Goal: Transaction & Acquisition: Purchase product/service

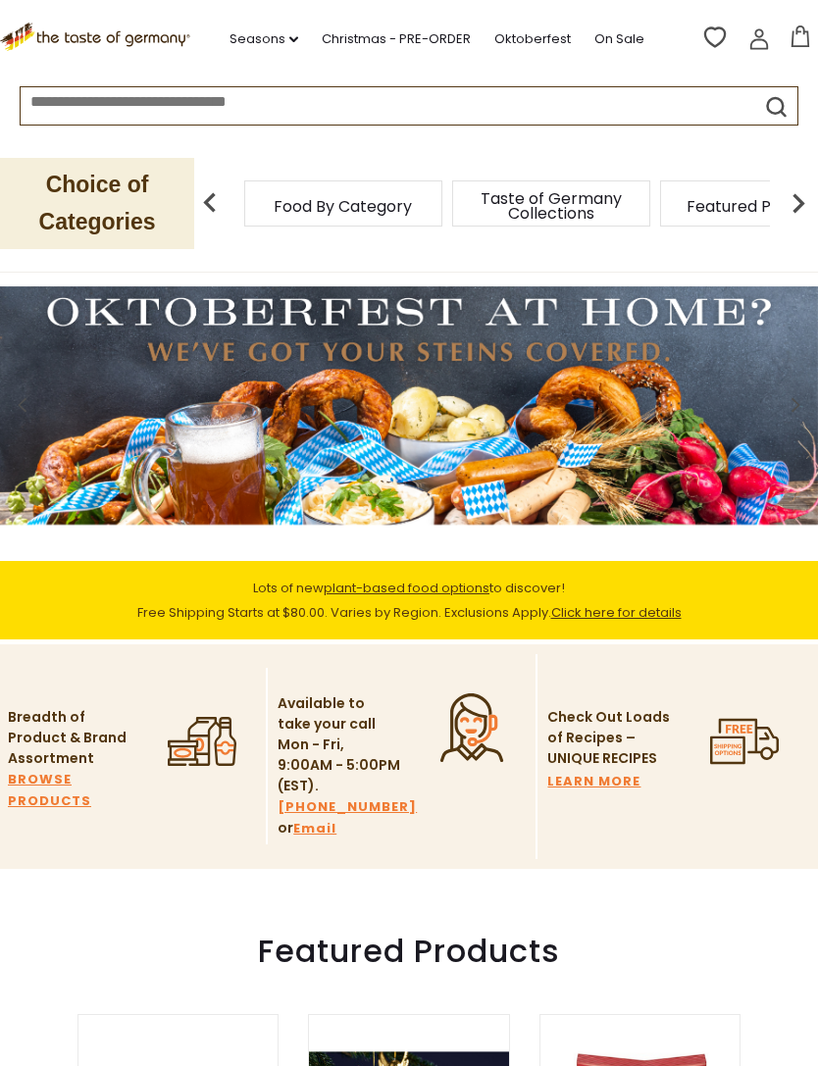
click at [409, 35] on link "Christmas - PRE-ORDER" at bounding box center [396, 39] width 149 height 22
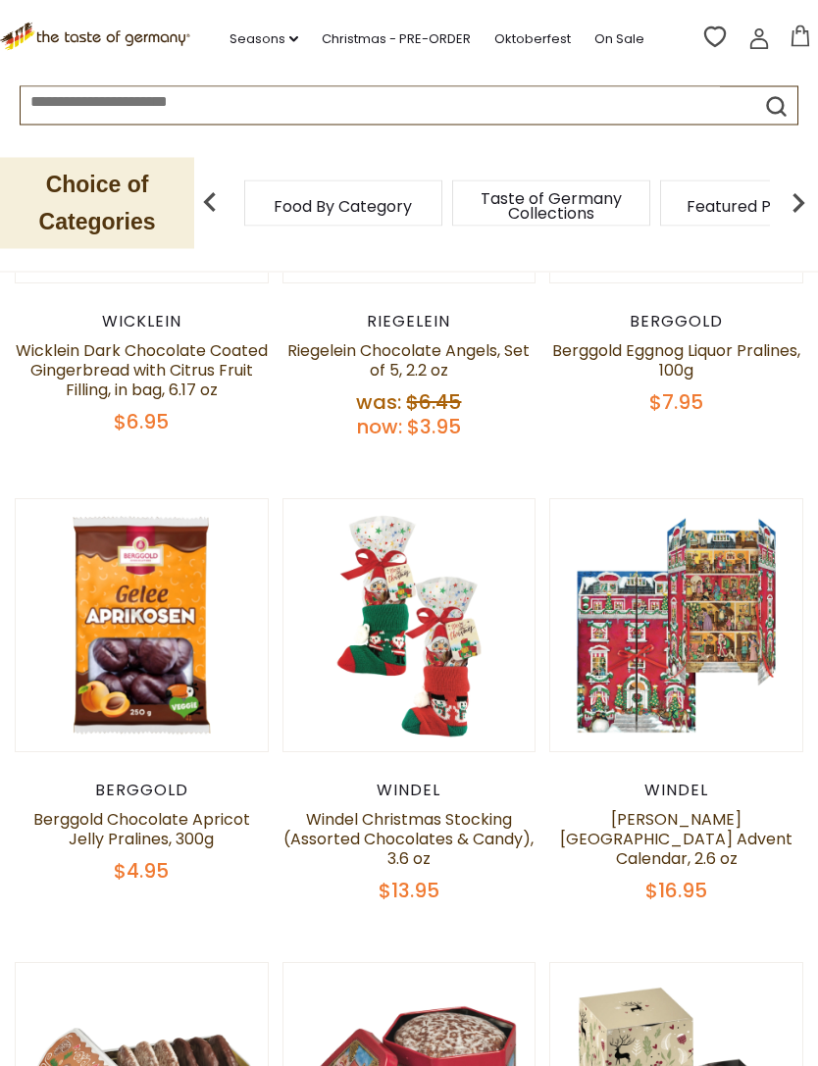
scroll to position [670, 0]
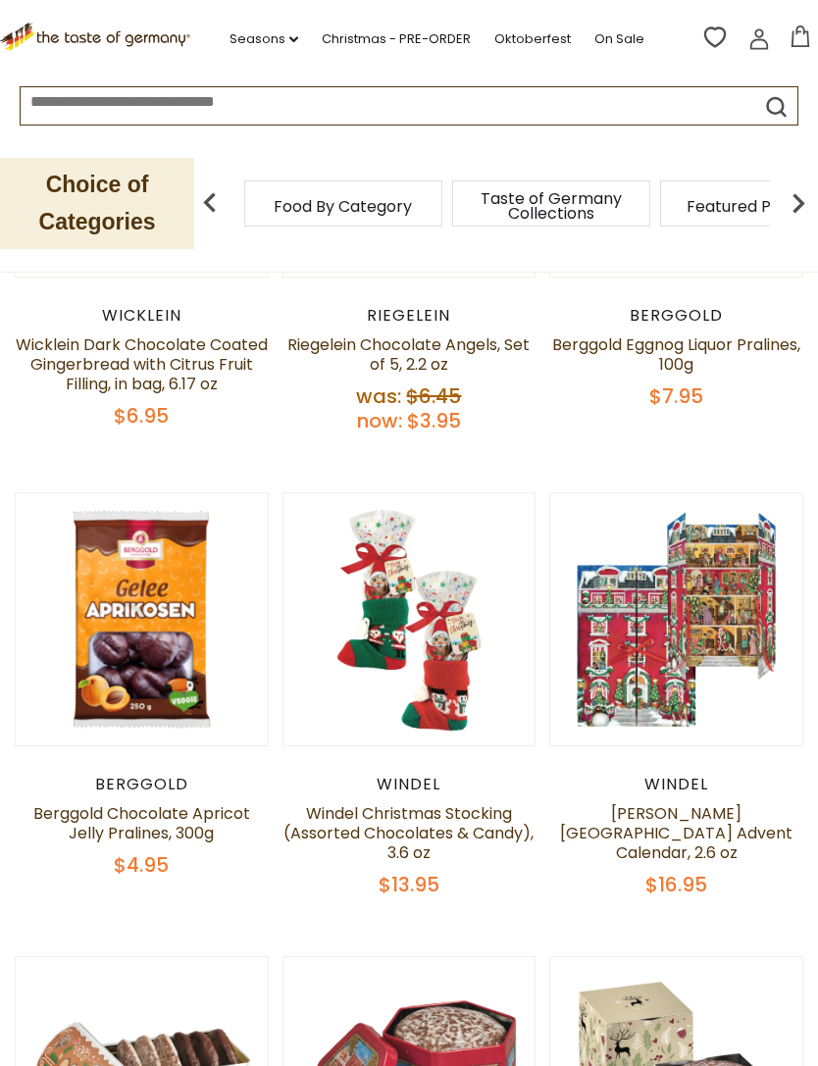
click at [733, 821] on link "Windel Manor House Advent Calendar, 2.6 oz" at bounding box center [676, 833] width 232 height 62
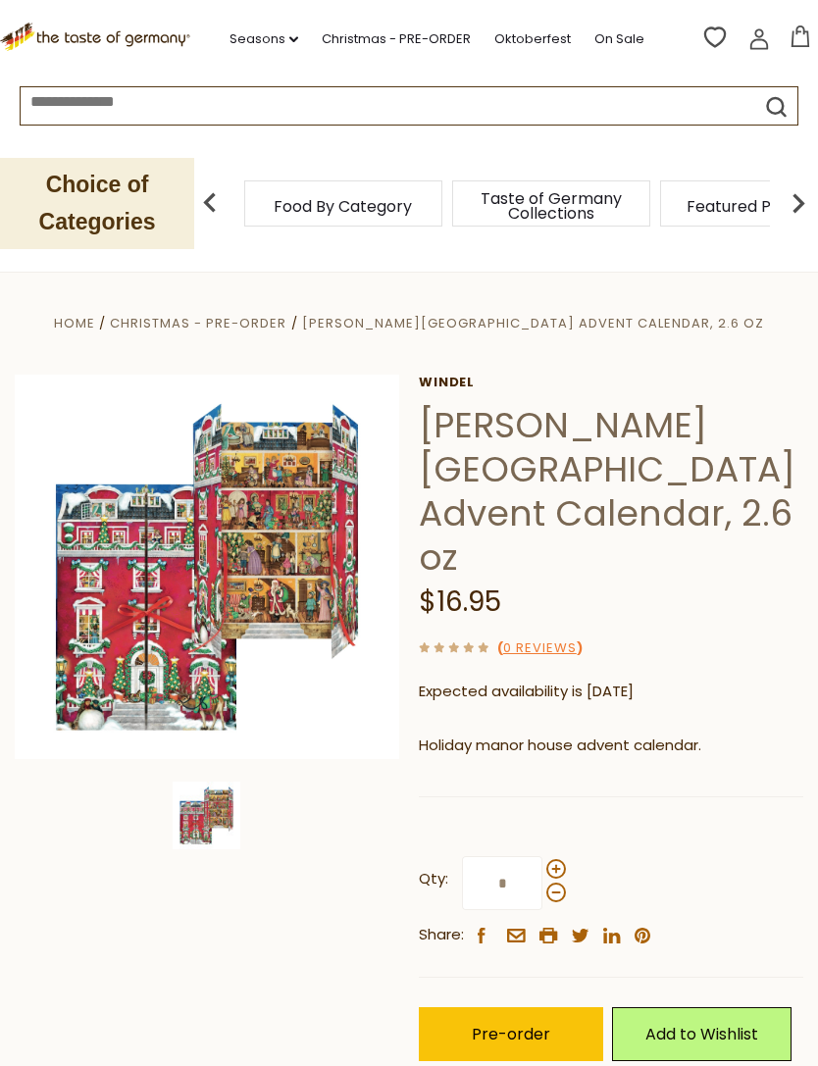
click at [293, 572] on img at bounding box center [207, 566] width 384 height 384
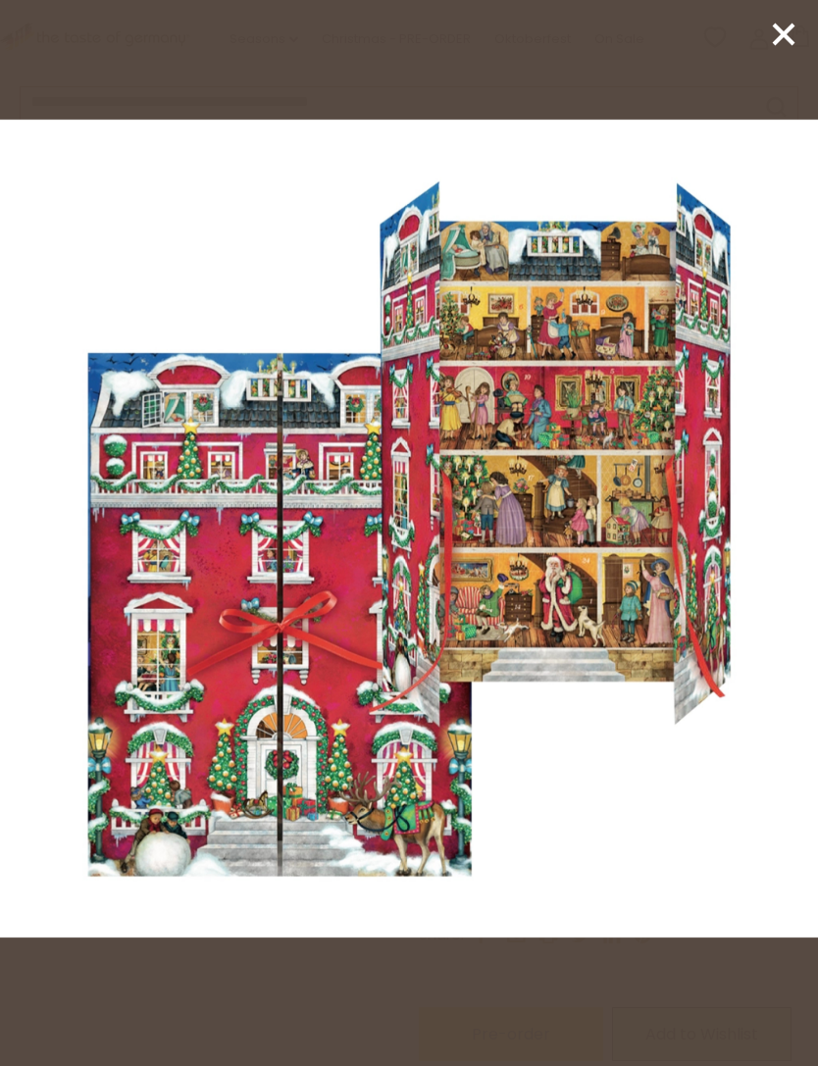
click at [774, 48] on icon at bounding box center [783, 34] width 29 height 29
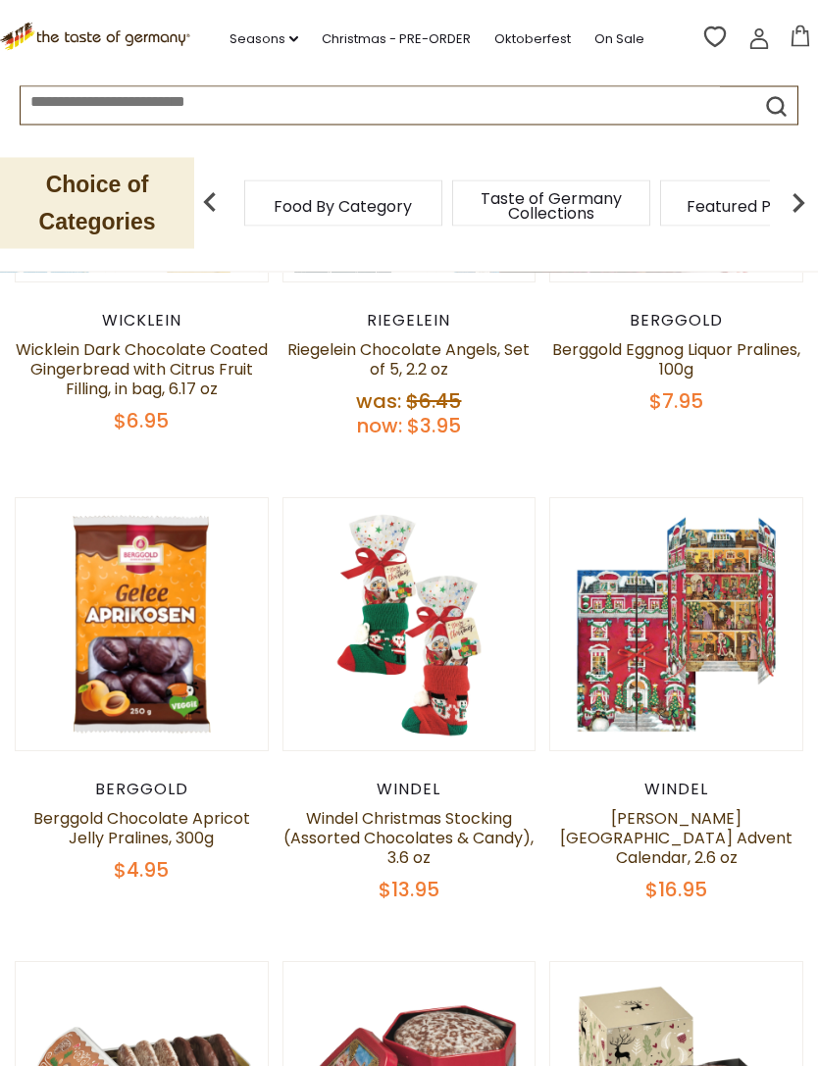
scroll to position [667, 0]
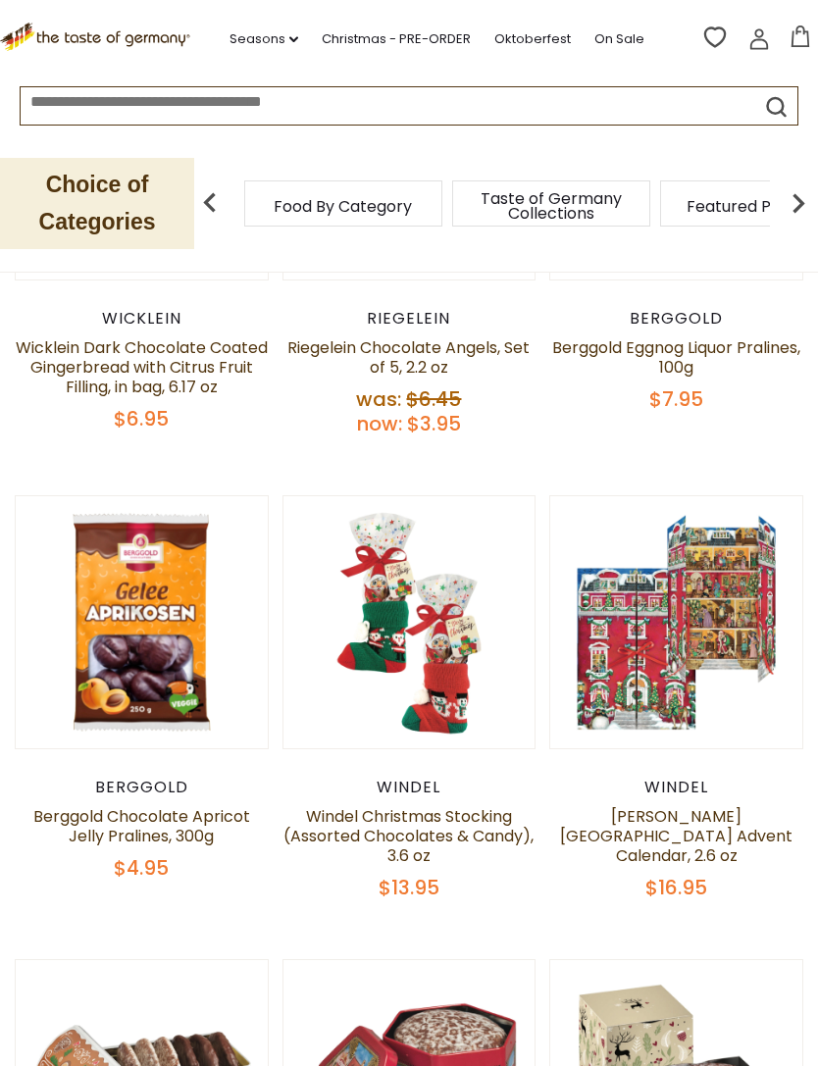
click at [487, 813] on link "Windel Christmas Stocking (Assorted Chocolates & Candy), 3.6 oz" at bounding box center [408, 836] width 250 height 62
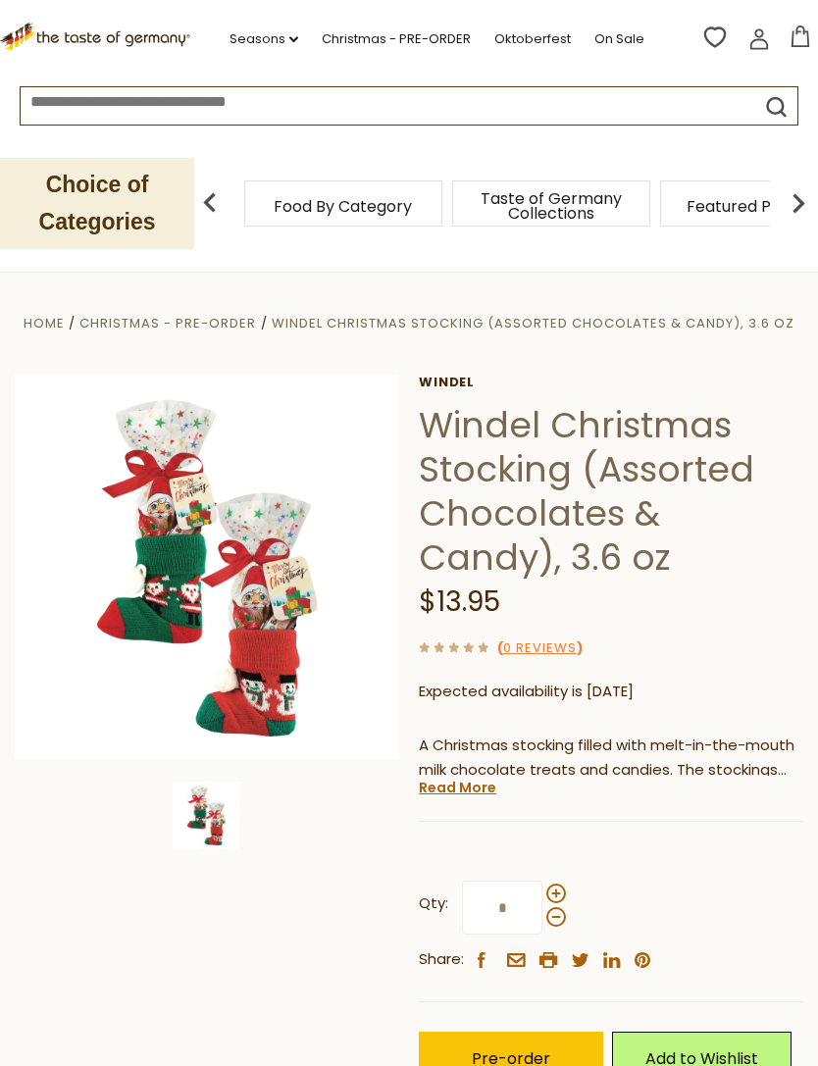
click at [237, 838] on img at bounding box center [207, 815] width 68 height 68
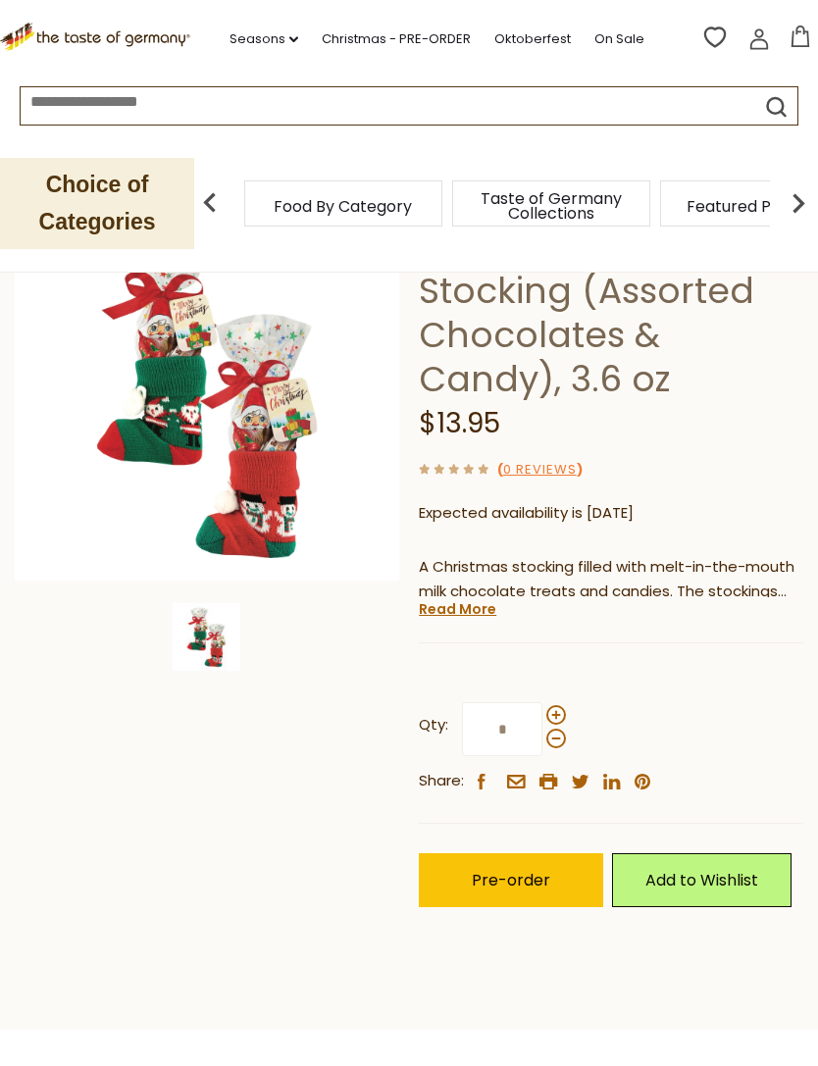
scroll to position [192, 0]
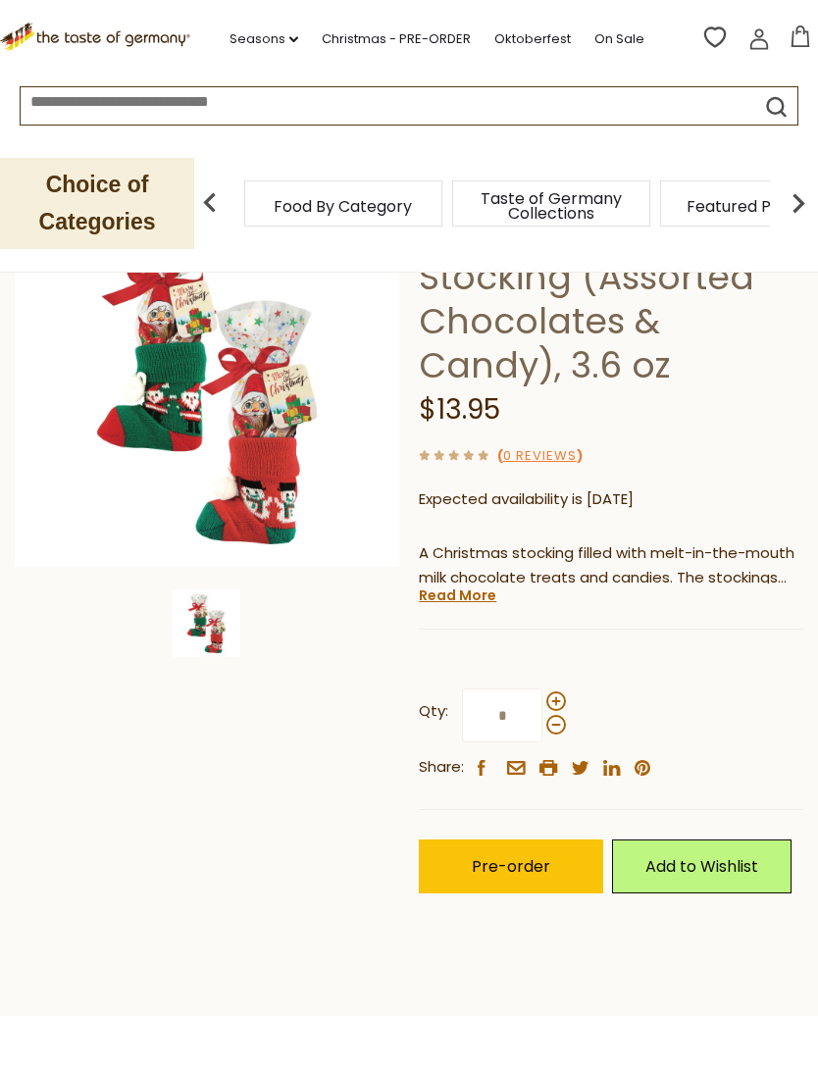
click at [521, 864] on span "Pre-order" at bounding box center [510, 866] width 78 height 23
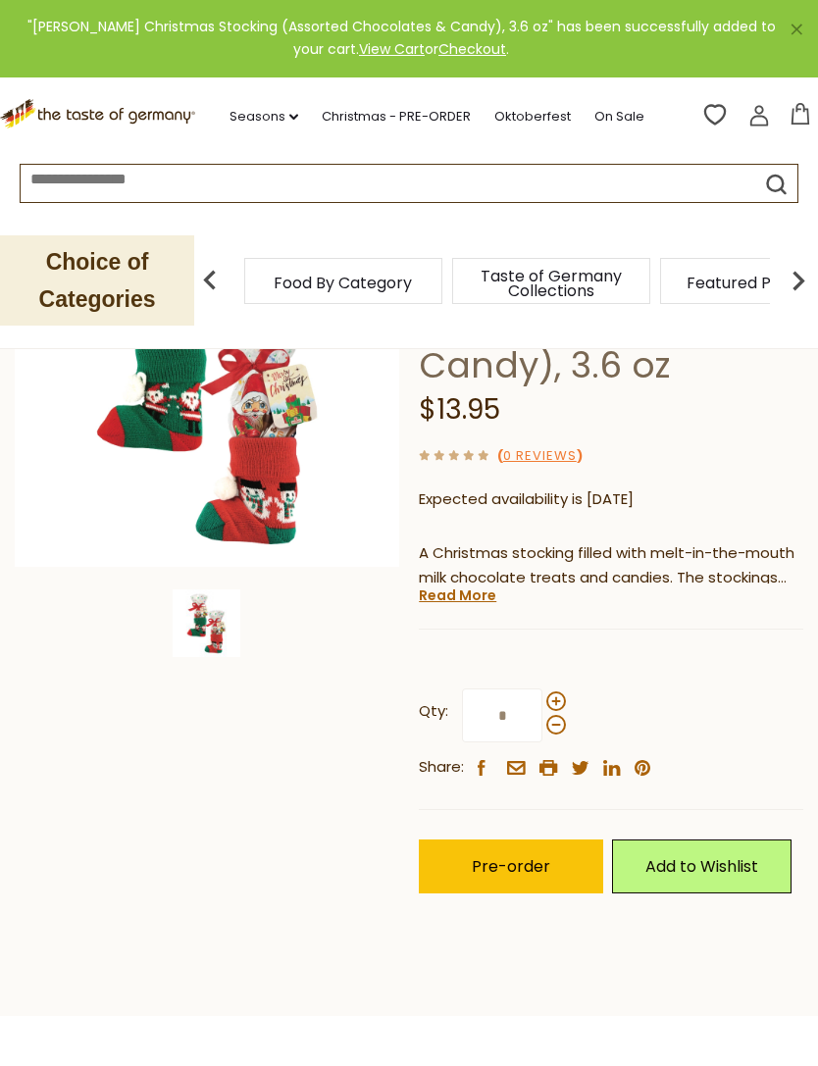
click at [476, 600] on link "Read More" at bounding box center [457, 595] width 77 height 20
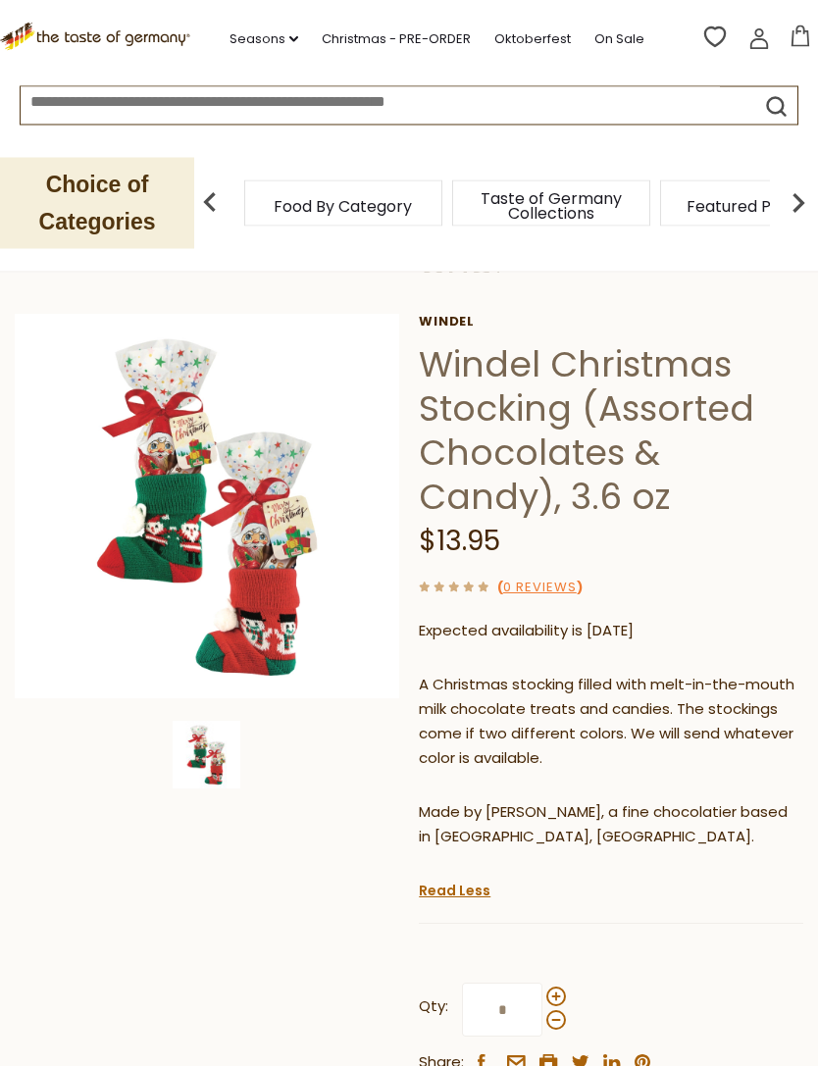
scroll to position [0, 0]
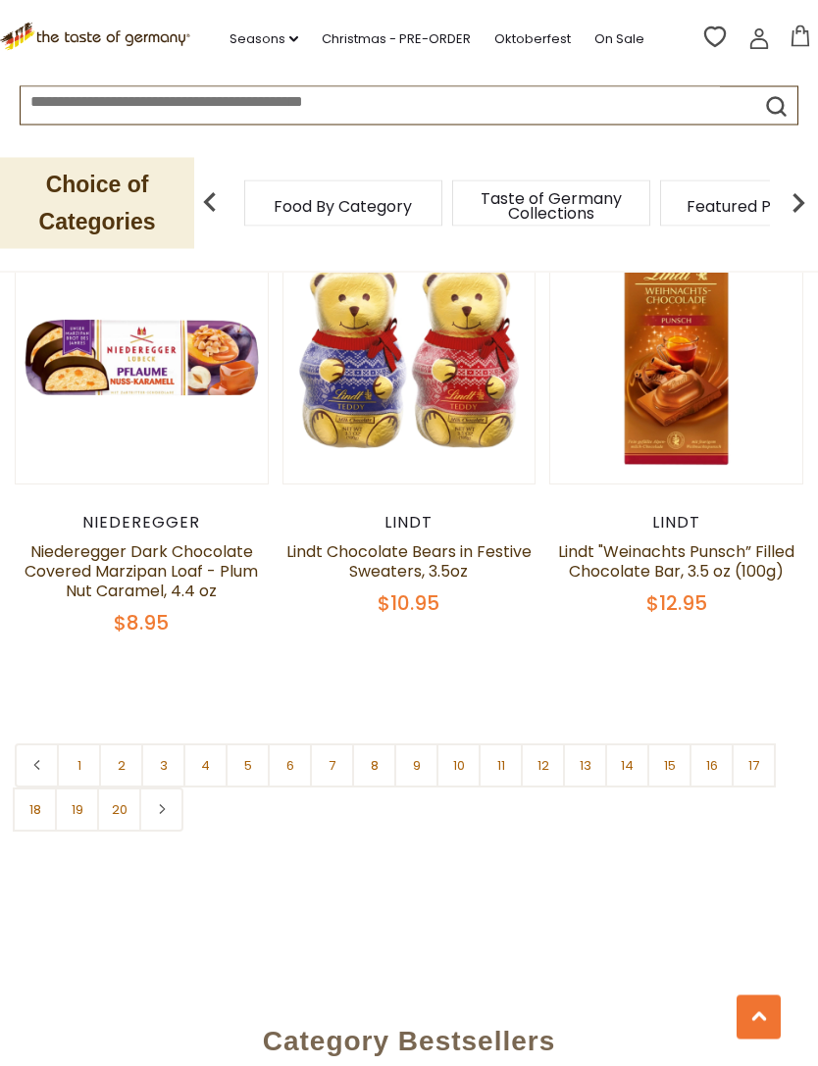
scroll to position [5643, 0]
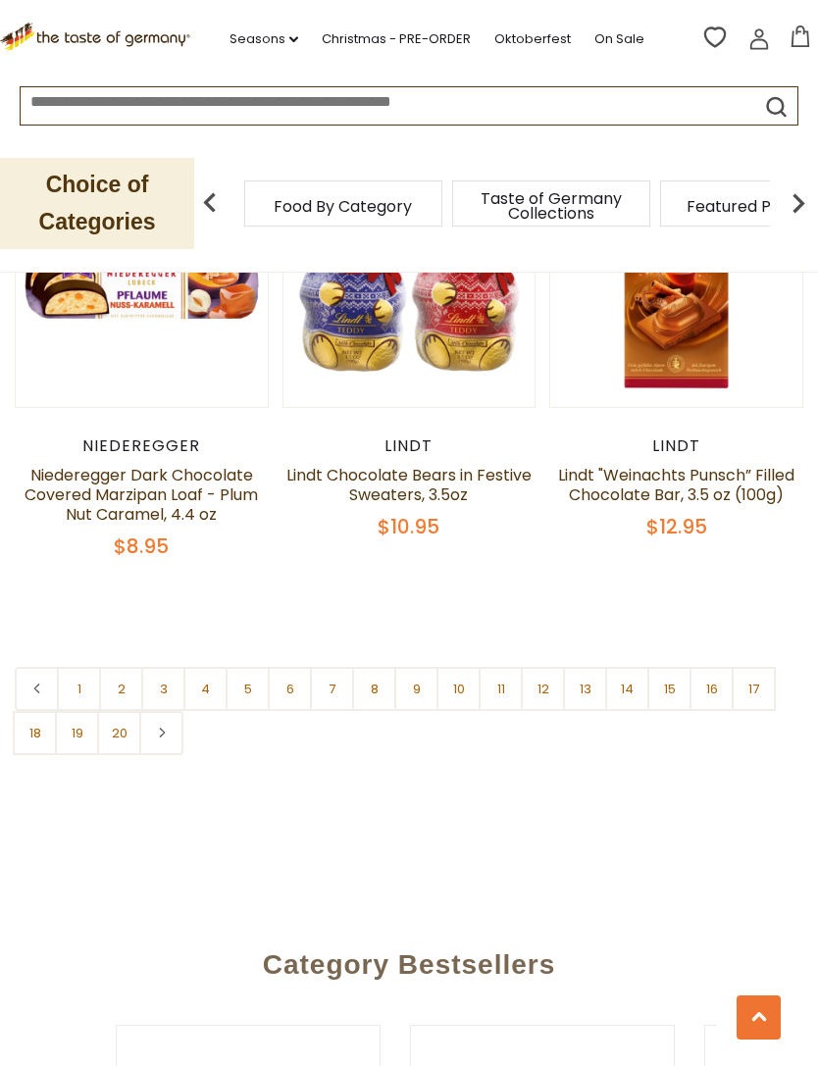
click at [128, 690] on link "2" at bounding box center [121, 689] width 44 height 44
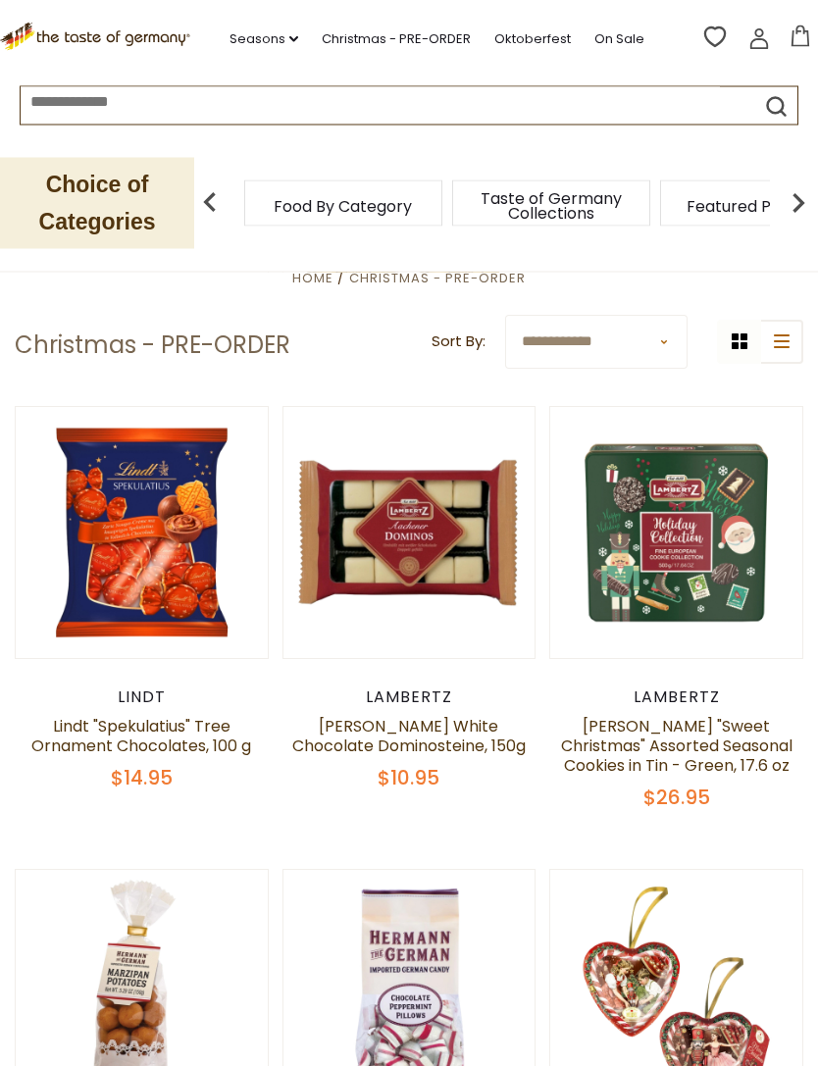
scroll to position [288, 0]
click at [720, 746] on link "Lambertz "Sweet Christmas" Assorted Seasonal Cookies in Tin - Green, 17.6 oz" at bounding box center [676, 746] width 231 height 62
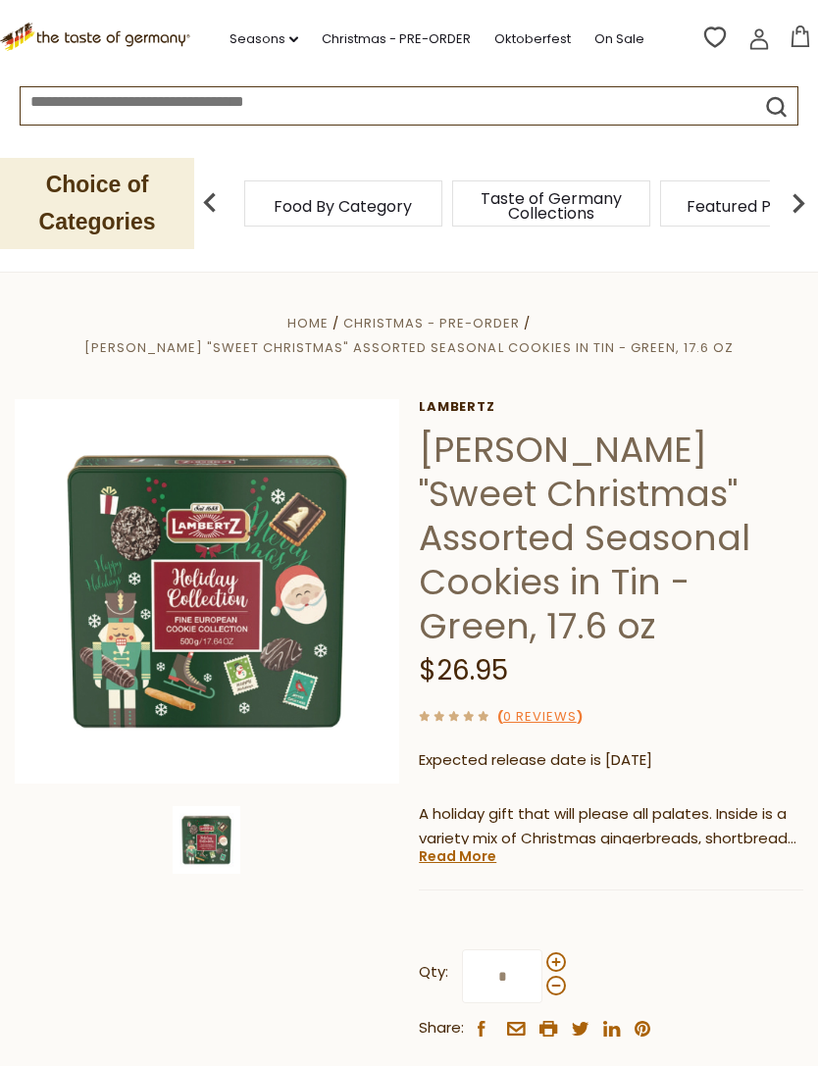
click at [240, 620] on img at bounding box center [207, 591] width 384 height 384
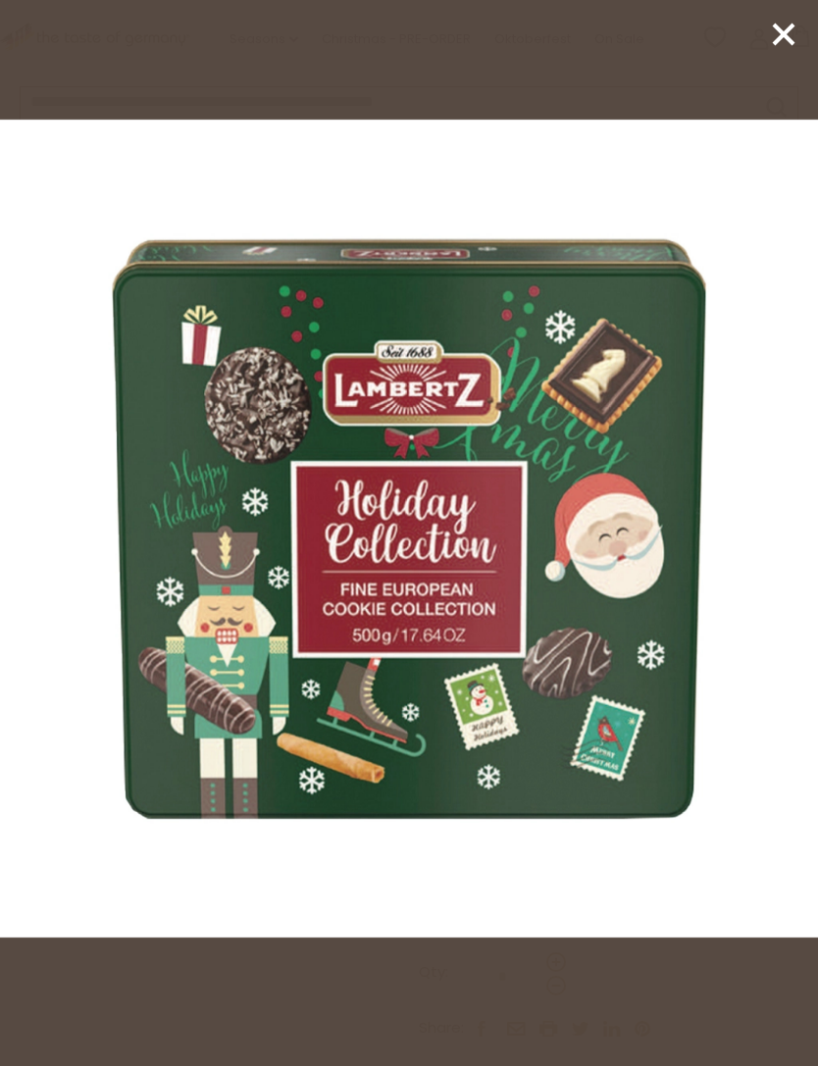
click at [782, 47] on icon at bounding box center [783, 34] width 29 height 29
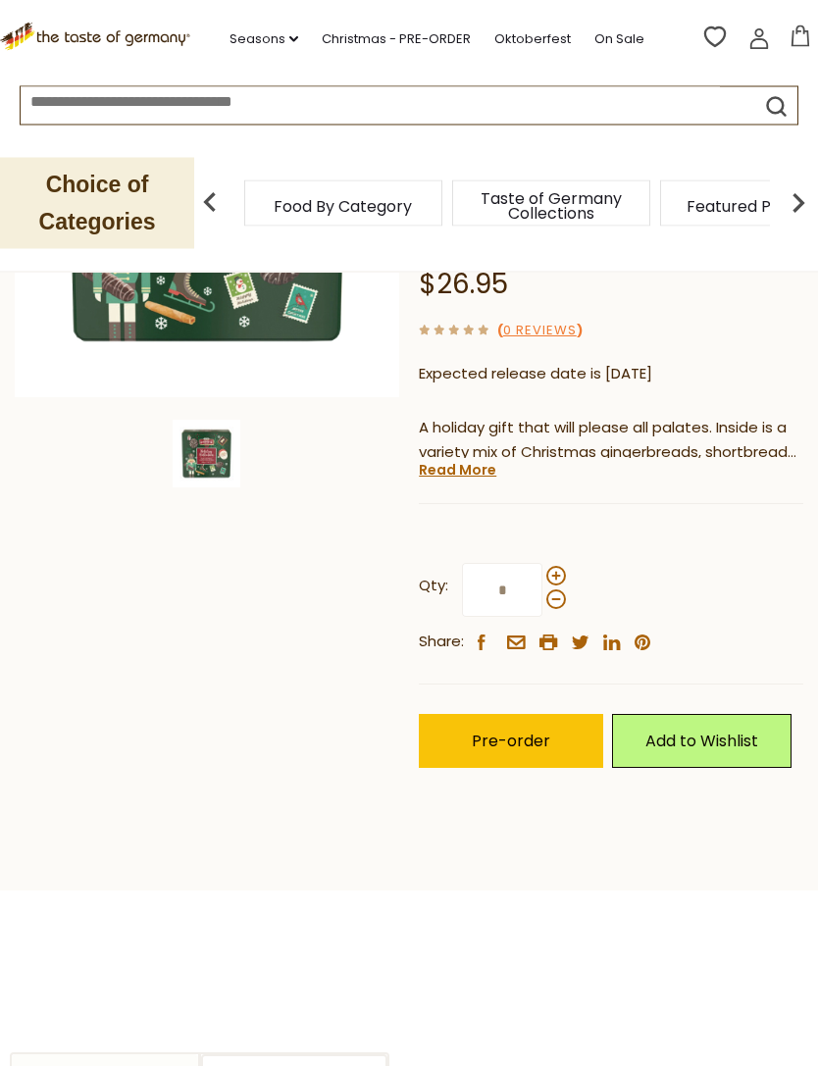
scroll to position [322, 0]
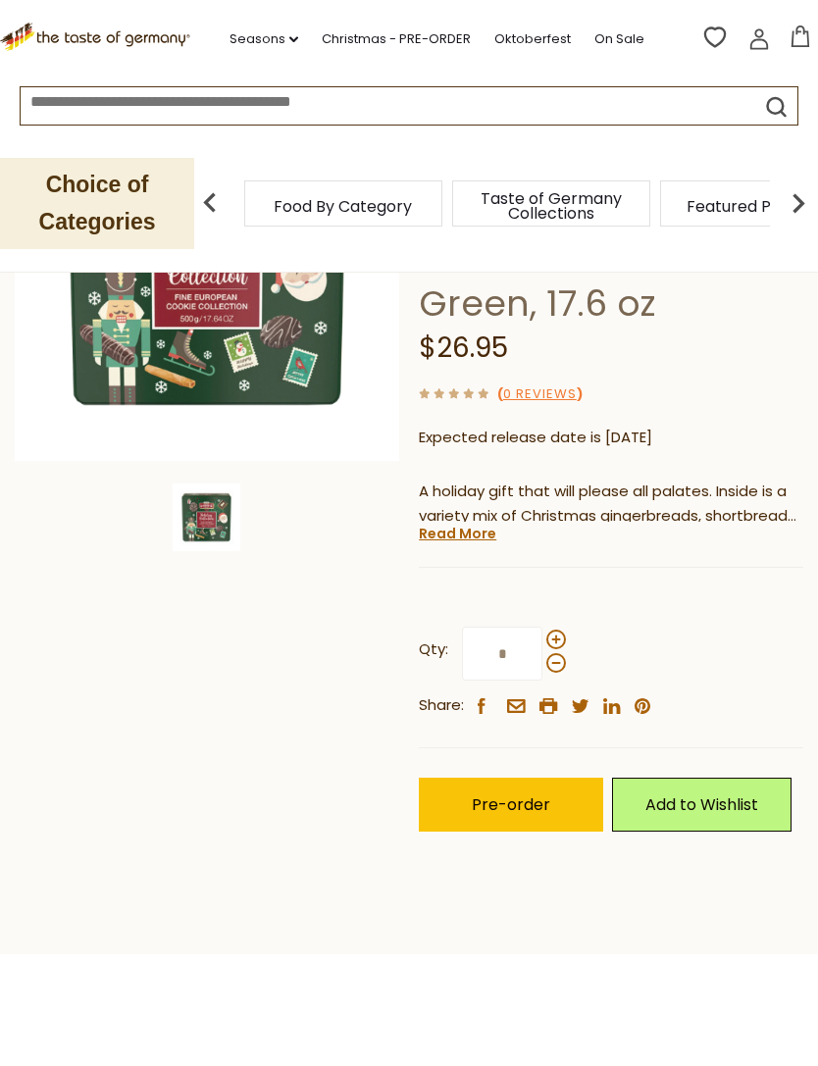
click at [465, 523] on link "Read More" at bounding box center [457, 533] width 77 height 20
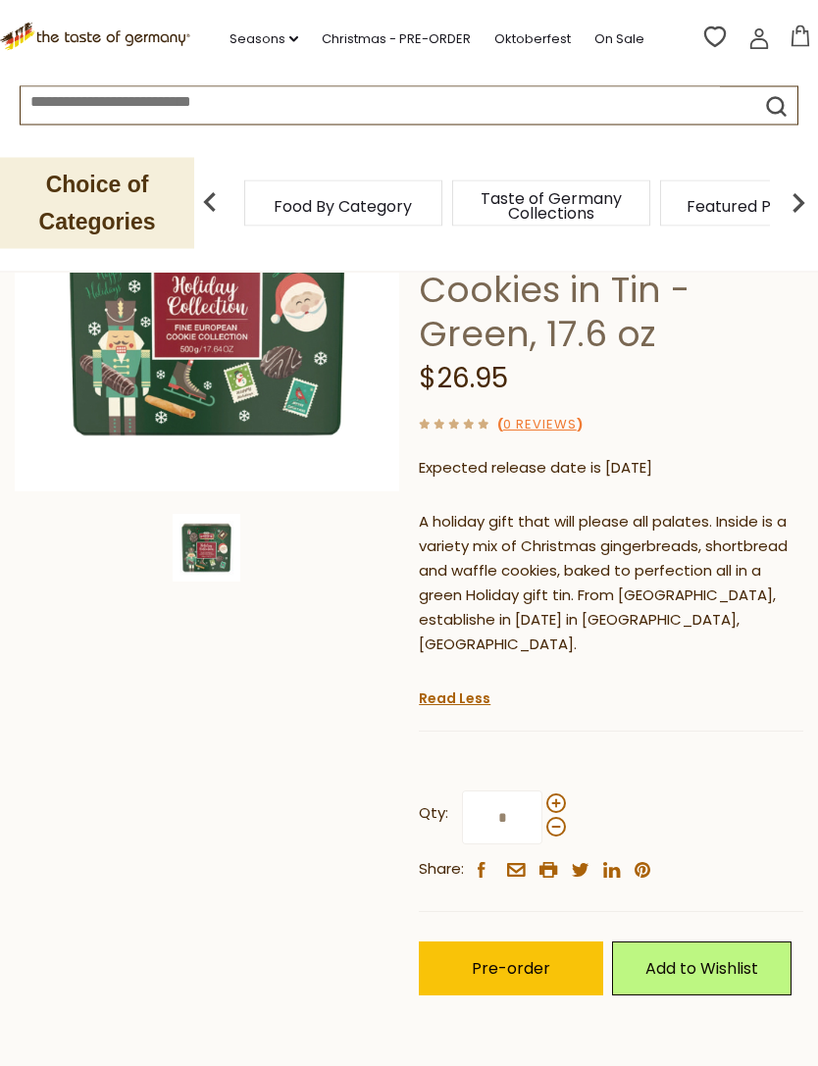
scroll to position [239, 0]
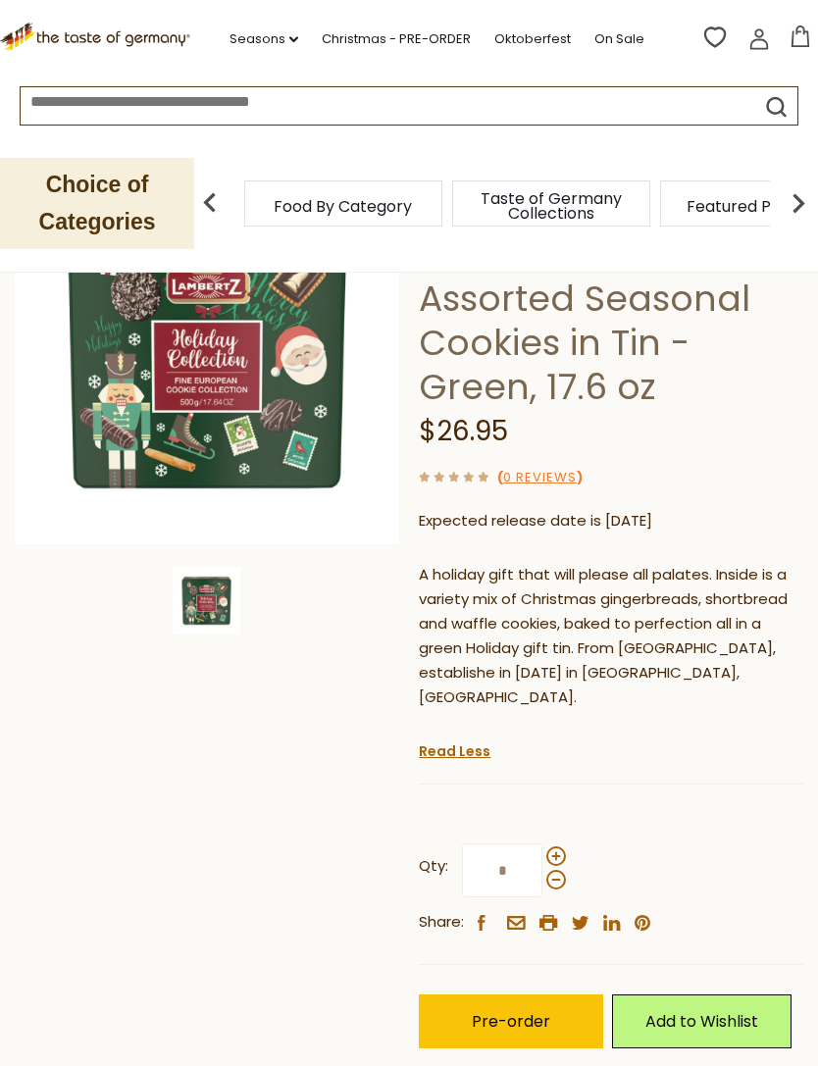
click at [532, 1010] on span "Pre-order" at bounding box center [510, 1021] width 78 height 23
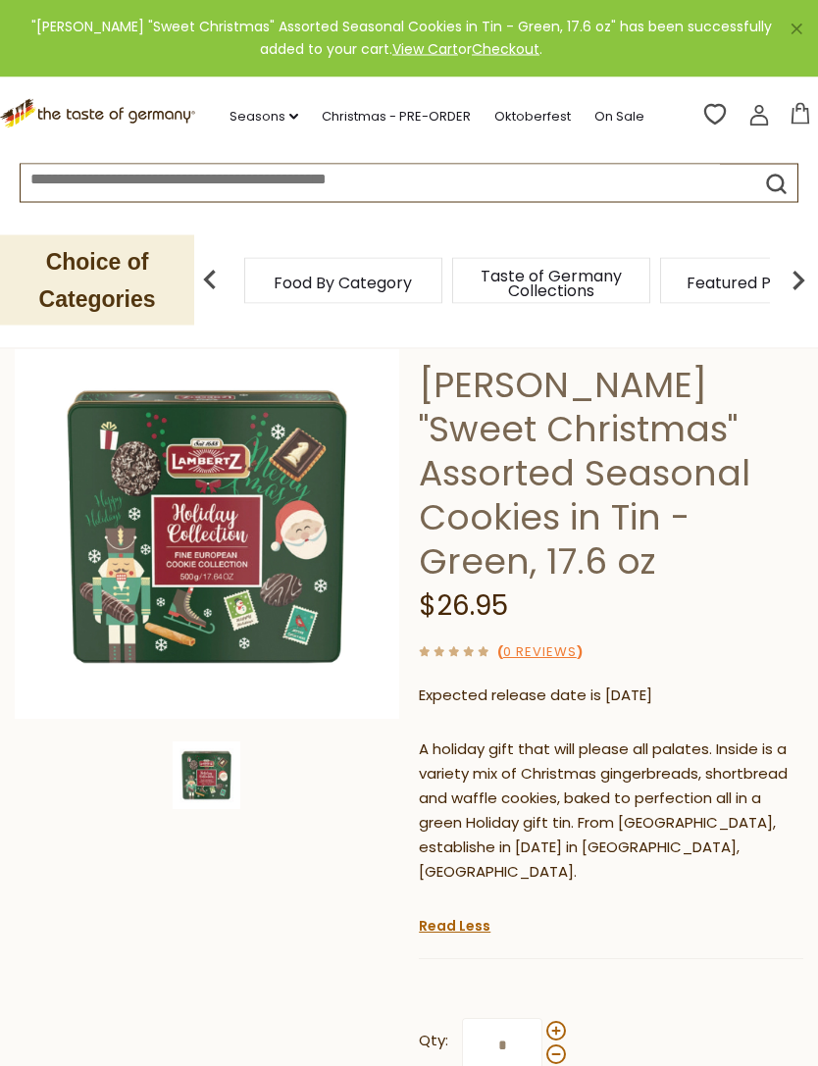
scroll to position [0, 0]
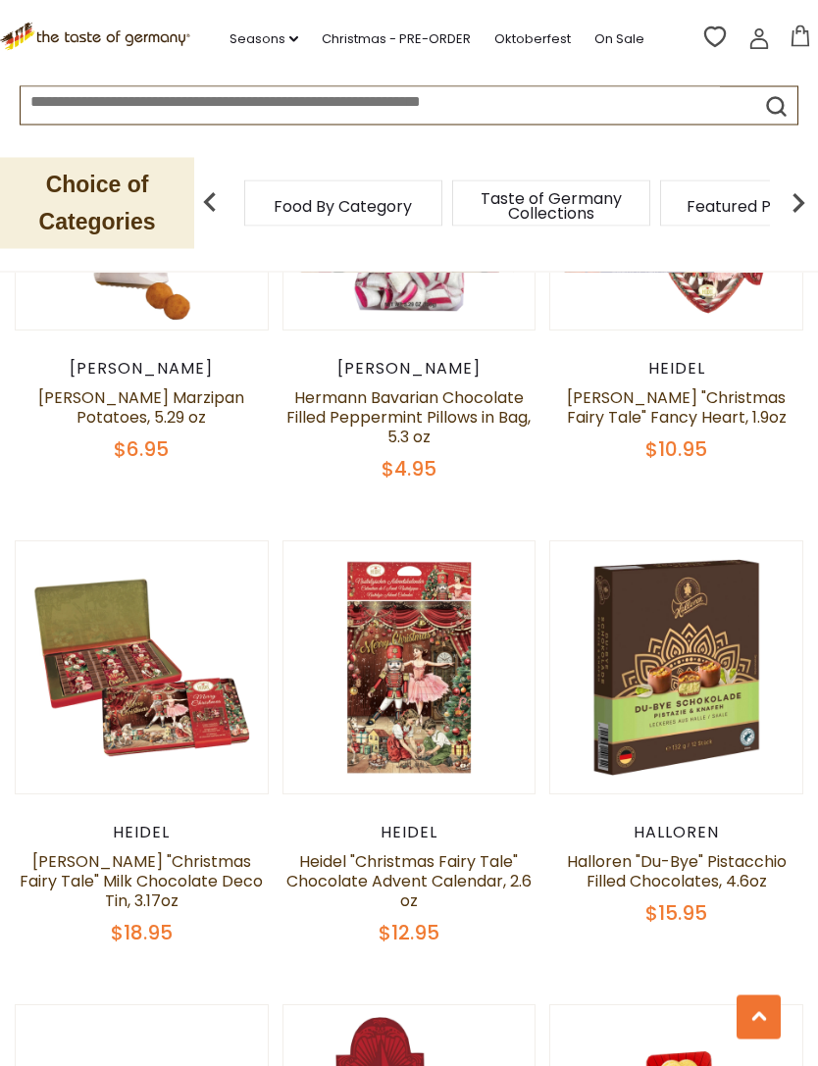
scroll to position [1080, 0]
click at [467, 868] on link "Heidel "Christmas Fairy Tale" Chocolate Advent Calendar, 2.6 oz" at bounding box center [408, 881] width 245 height 62
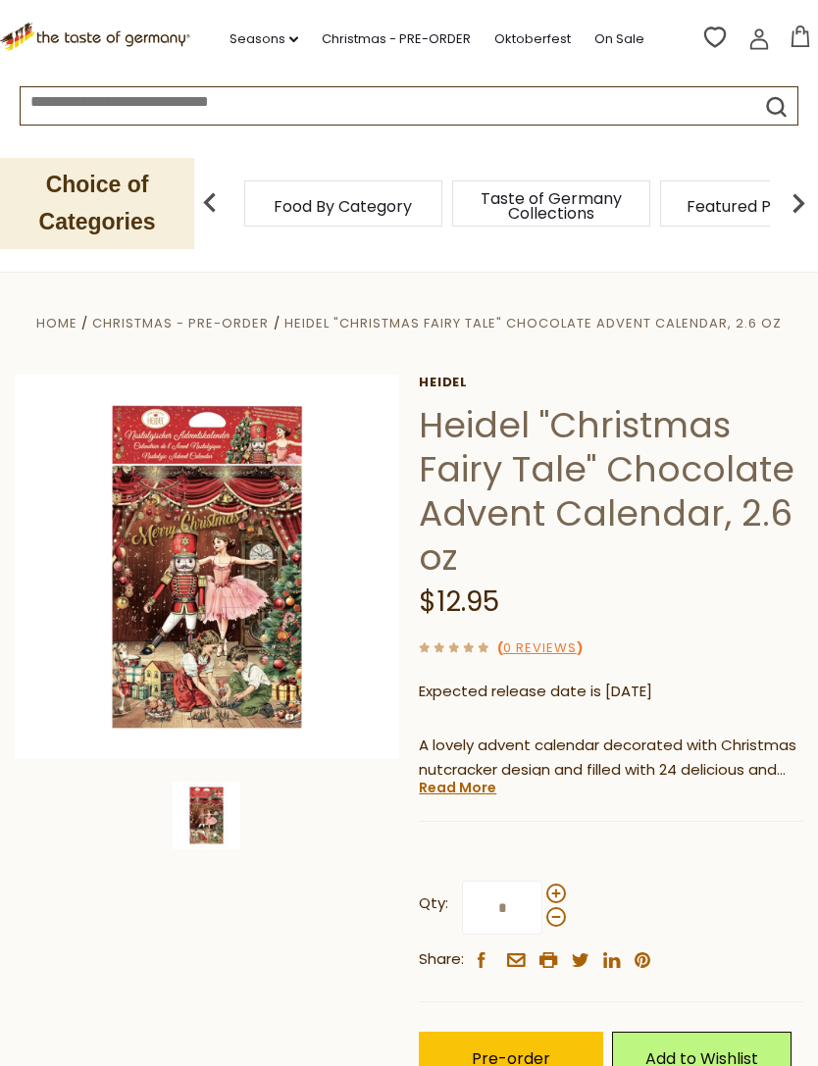
click at [256, 644] on img at bounding box center [207, 566] width 384 height 384
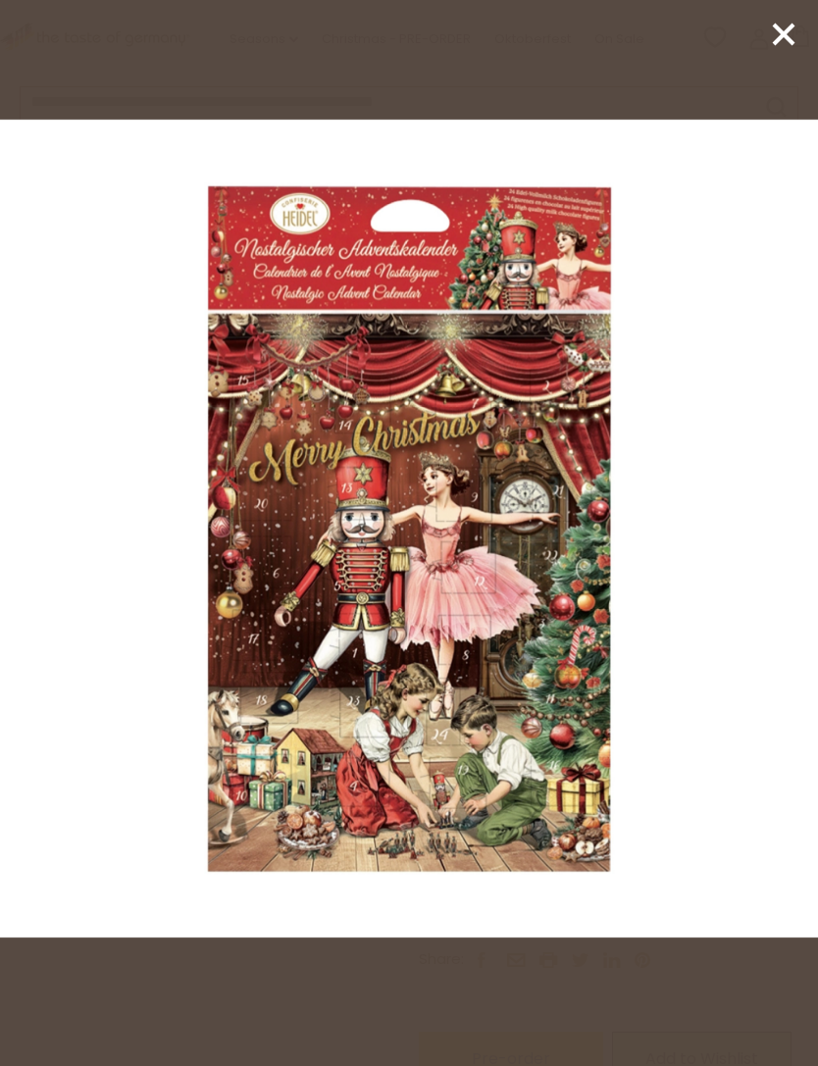
click at [790, 46] on icon at bounding box center [783, 34] width 29 height 29
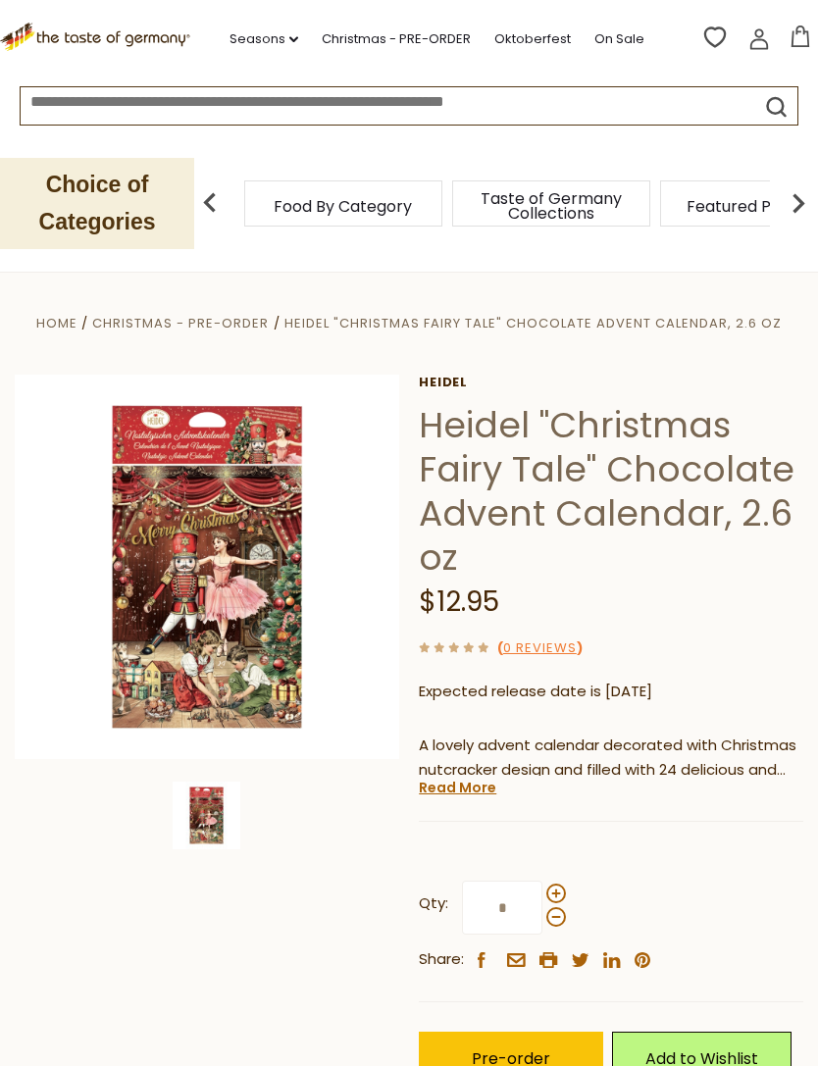
click at [471, 792] on link "Read More" at bounding box center [457, 787] width 77 height 20
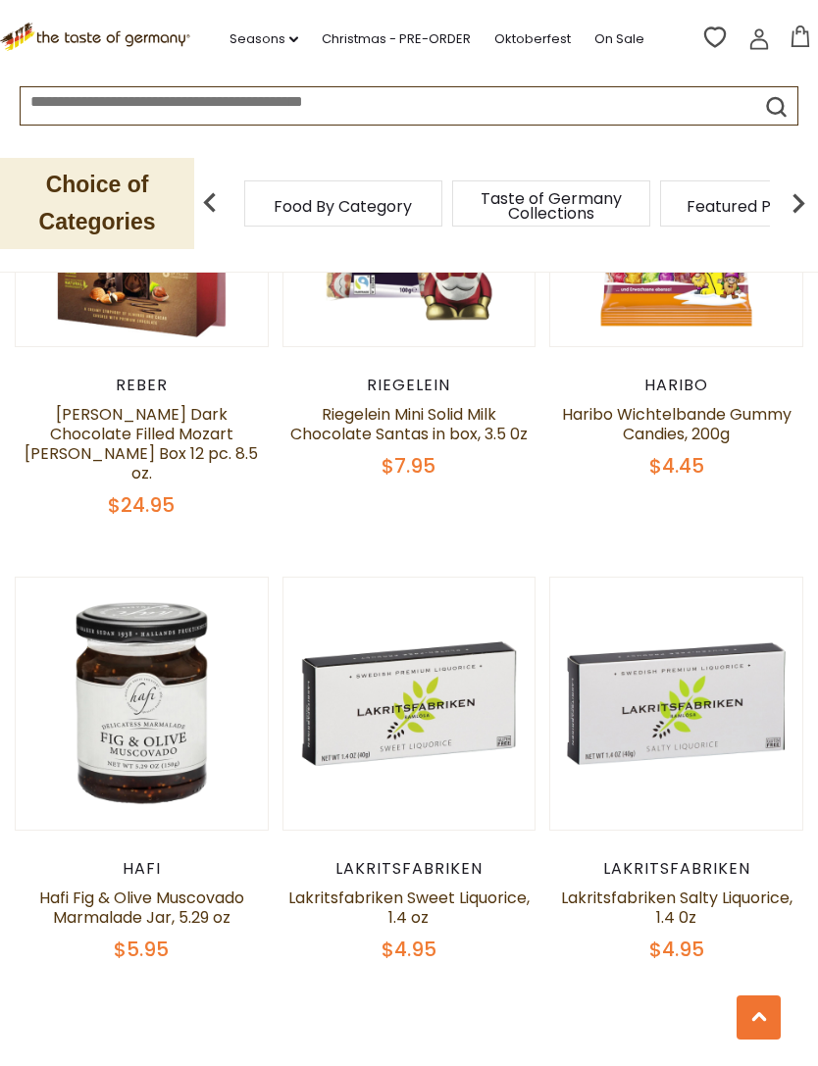
scroll to position [5289, 0]
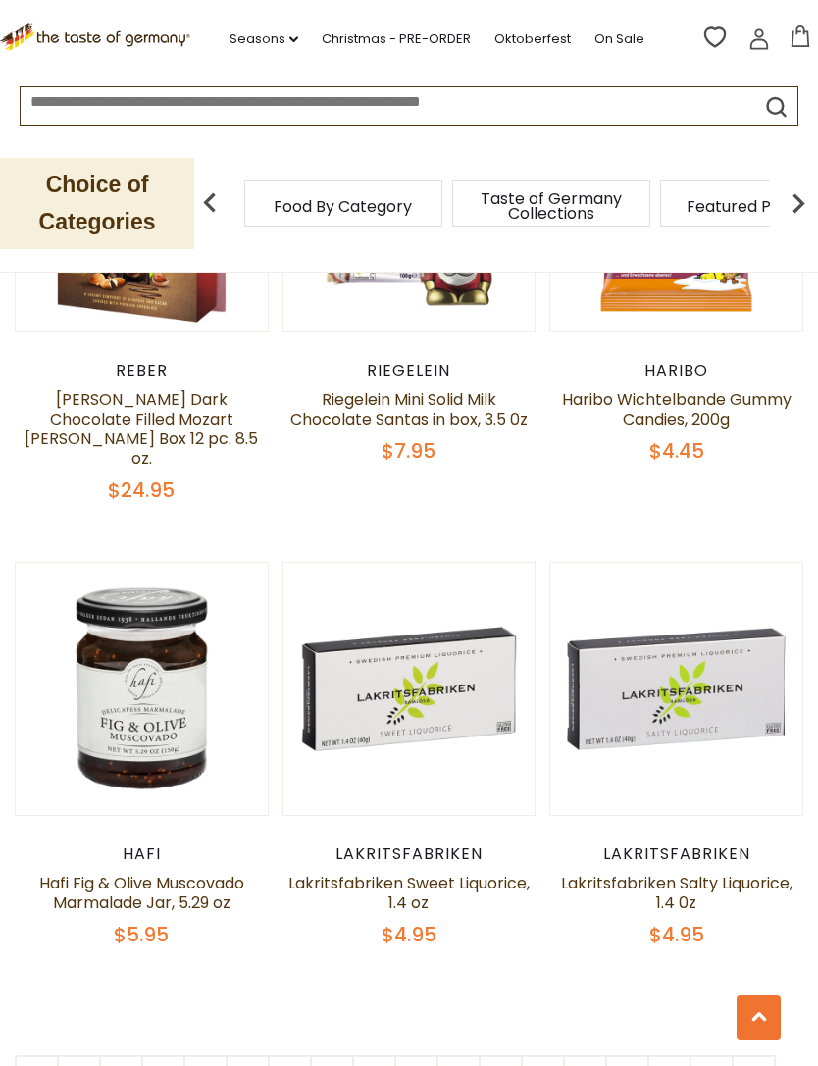
click at [718, 871] on link "Lakritsfabriken Salty Liquorice, 1.4 0z" at bounding box center [676, 892] width 231 height 42
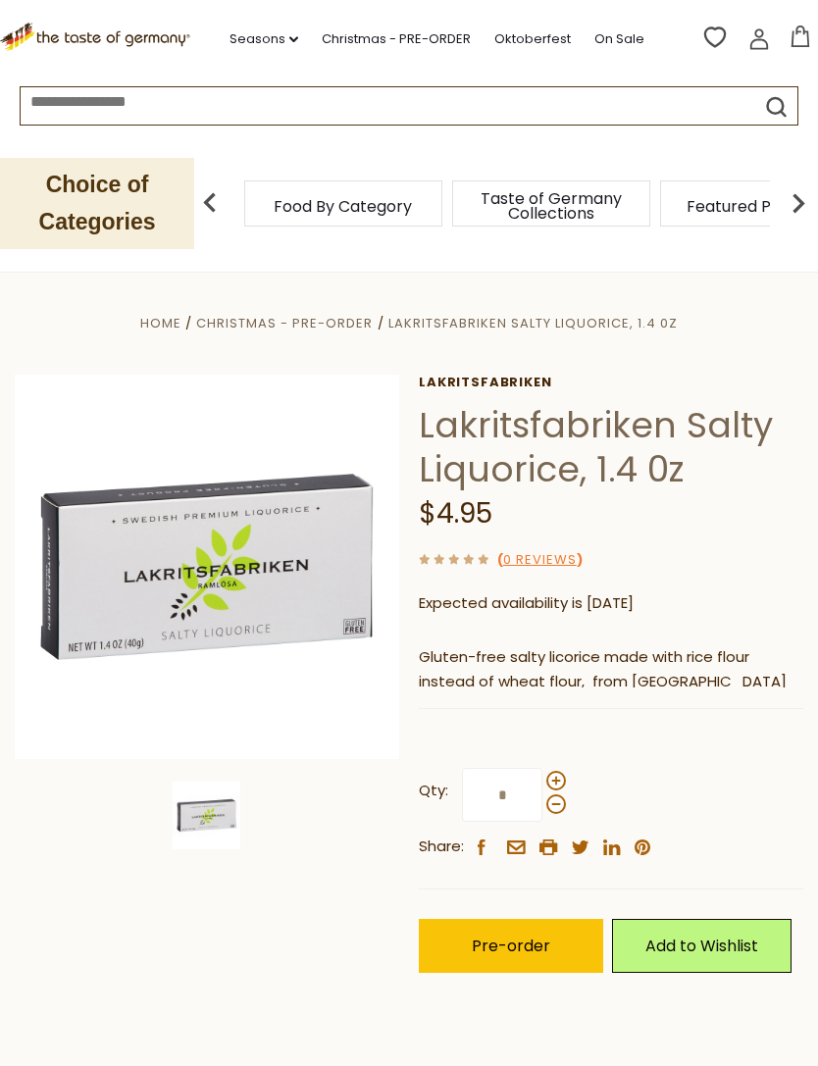
click at [234, 570] on img at bounding box center [207, 566] width 384 height 384
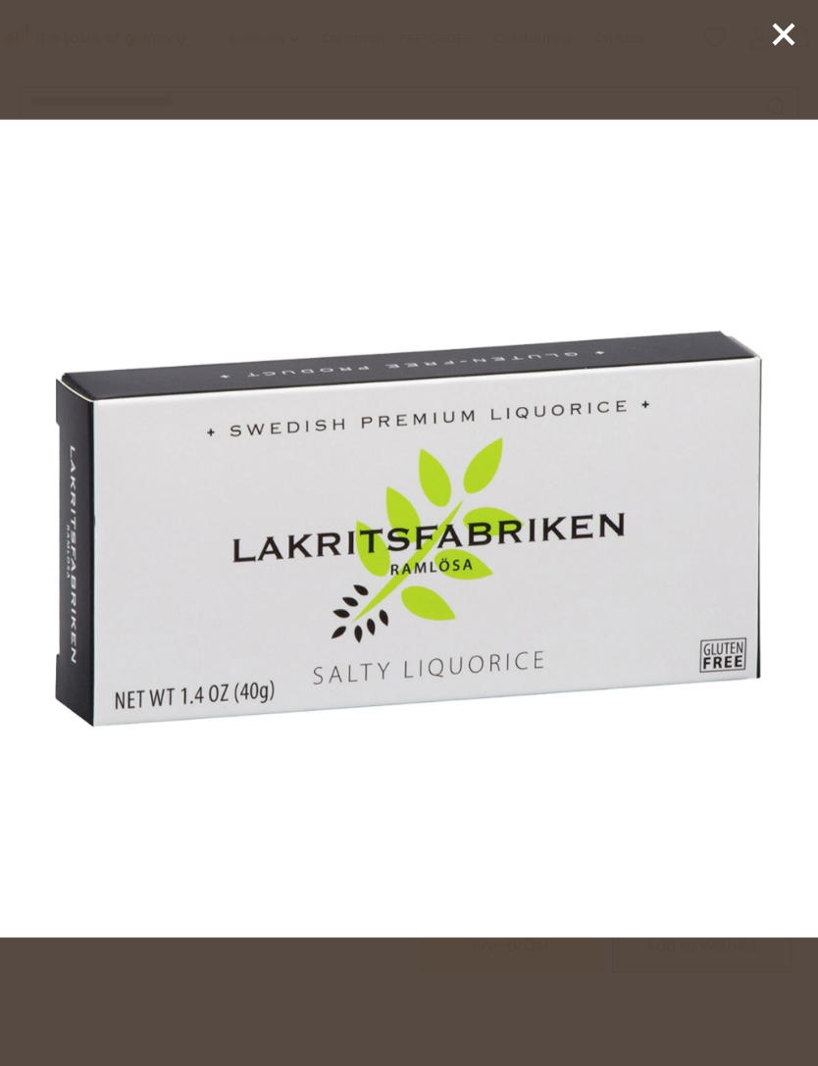
click at [770, 54] on div at bounding box center [409, 533] width 818 height 1066
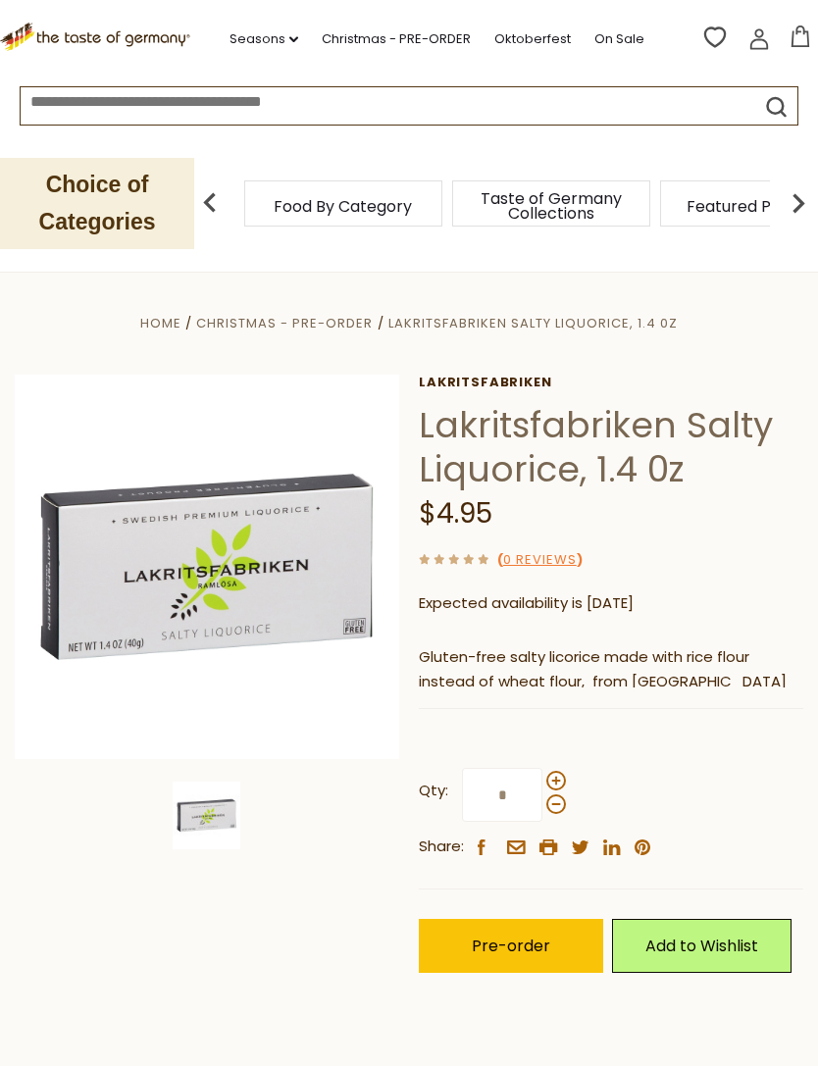
click at [536, 934] on span "Pre-order" at bounding box center [510, 945] width 78 height 23
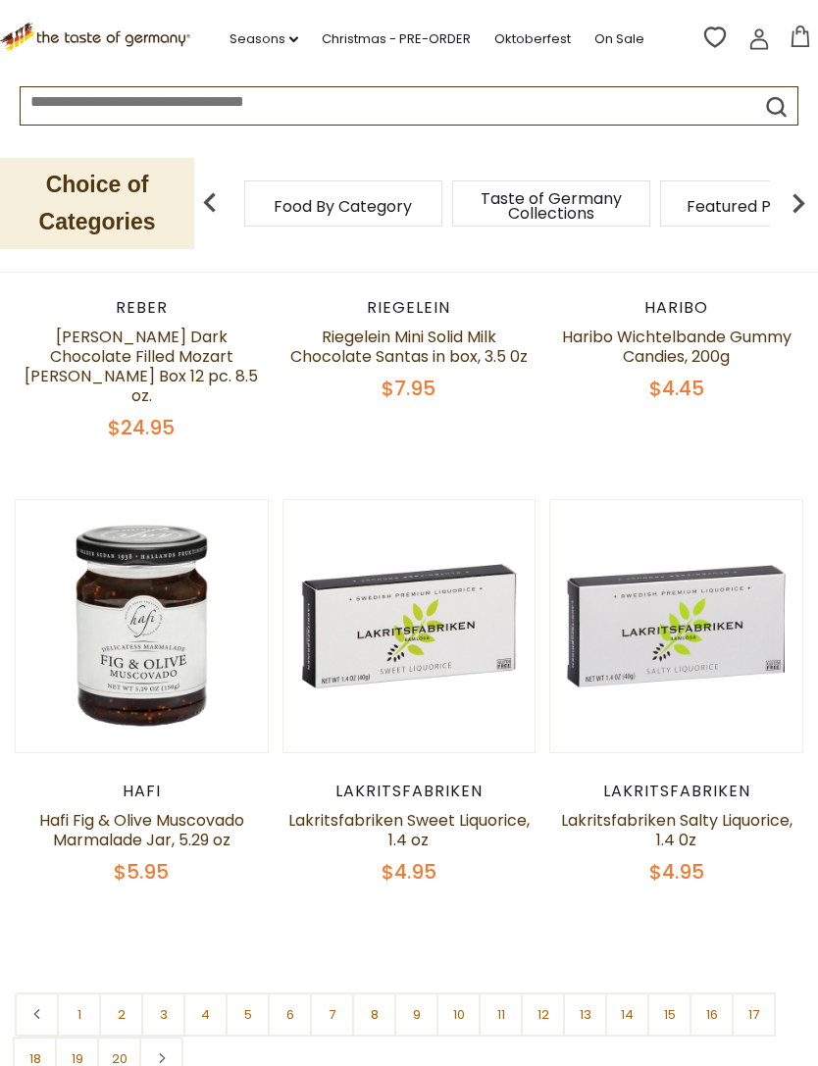
click at [256, 992] on link "5" at bounding box center [247, 1014] width 44 height 44
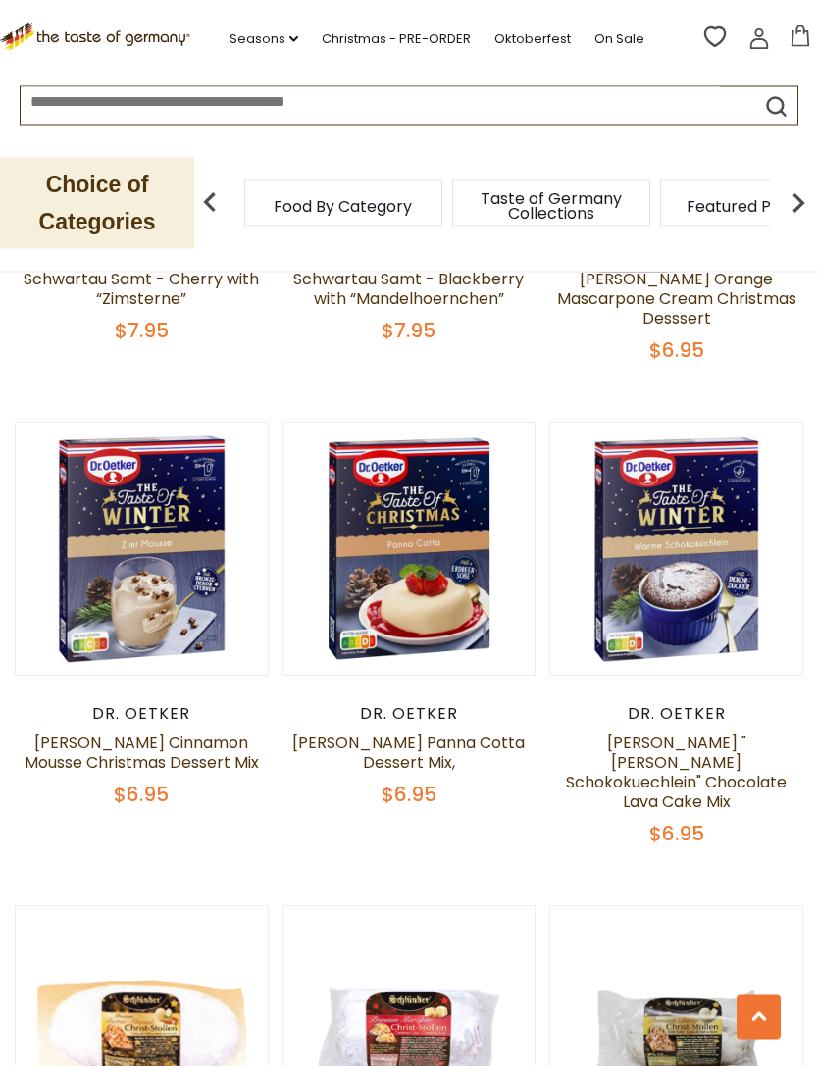
scroll to position [4484, 0]
